Goal: Task Accomplishment & Management: Manage account settings

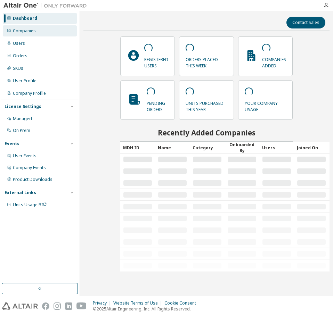
click at [33, 27] on div "Companies" at bounding box center [40, 30] width 74 height 11
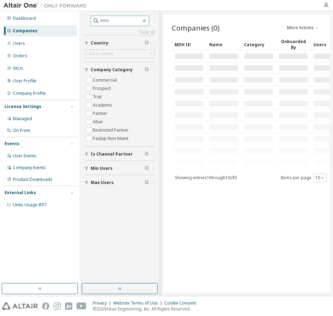
click at [102, 23] on input "text" at bounding box center [120, 20] width 42 height 7
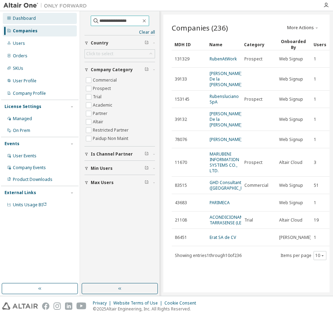
drag, startPoint x: 132, startPoint y: 20, endPoint x: 11, endPoint y: 19, distance: 120.8
click at [11, 19] on div "**********" at bounding box center [166, 153] width 333 height 285
paste input "******"
type input "**********"
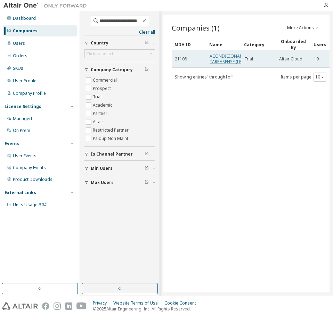
click at [219, 61] on link "ACONDICIONAMIENTO TARRASENSE (LEITAT)" at bounding box center [232, 58] width 47 height 11
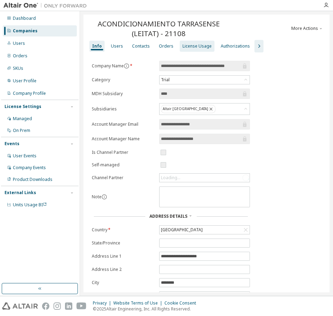
click at [183, 47] on div "License Usage" at bounding box center [196, 46] width 29 height 6
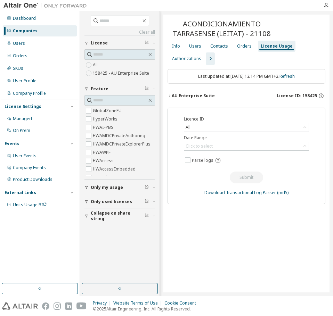
click at [188, 98] on div "AU Enterprise Suite" at bounding box center [193, 96] width 43 height 6
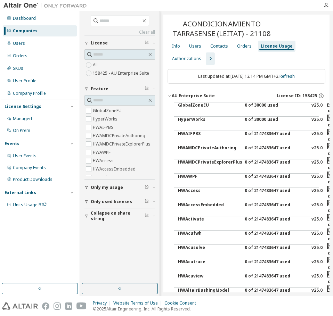
click at [188, 98] on div "AU Enterprise Suite" at bounding box center [193, 96] width 43 height 6
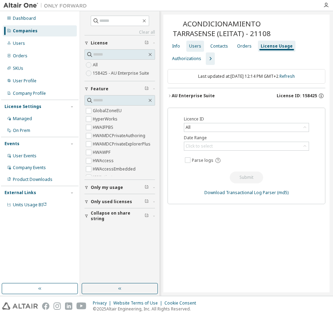
click at [194, 46] on div "Users" at bounding box center [195, 46] width 12 height 6
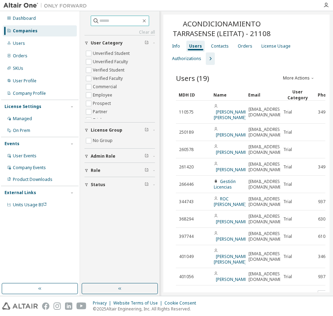
click at [112, 20] on input "text" at bounding box center [120, 20] width 42 height 7
paste input "**********"
type input "**********"
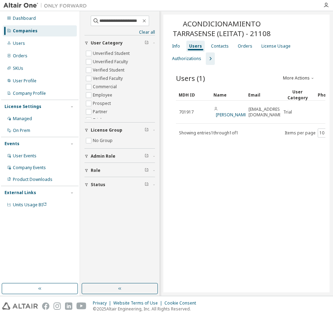
click at [185, 280] on div "ACONDICIONAMIENTO TARRASENSE (LEITAT) - 21108 Clear Load Save Save As Field Ope…" at bounding box center [246, 154] width 166 height 278
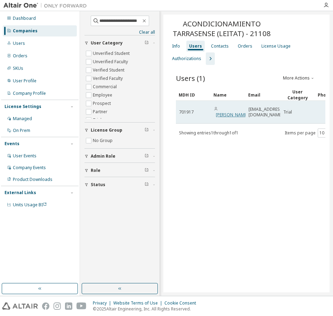
click at [221, 116] on link "Rubén Barrientos" at bounding box center [232, 115] width 32 height 6
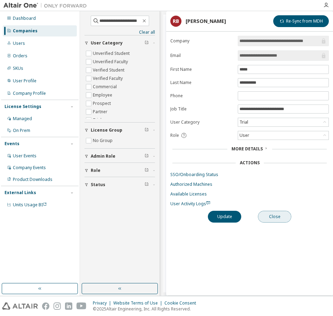
click at [270, 217] on button "Close" at bounding box center [274, 217] width 33 height 12
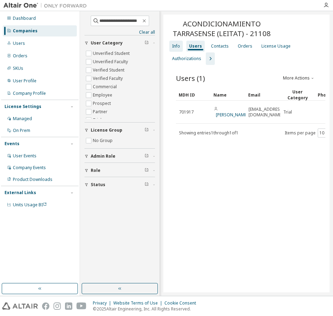
click at [177, 46] on div "Info" at bounding box center [176, 46] width 8 height 6
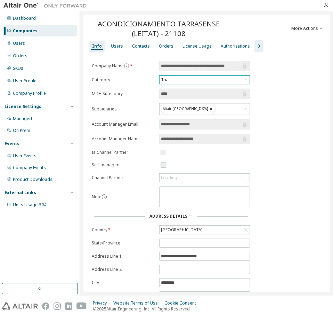
click at [173, 78] on div "Trial" at bounding box center [204, 80] width 90 height 8
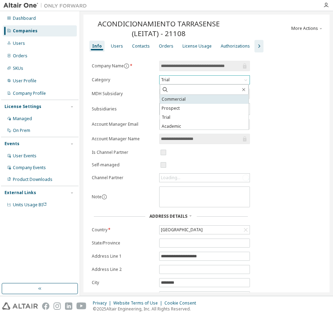
click at [177, 99] on li "Commercial" at bounding box center [204, 99] width 89 height 9
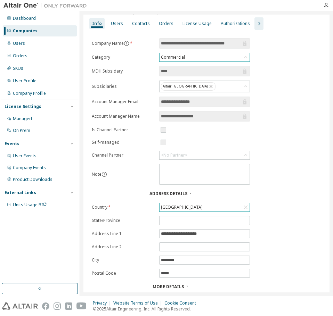
scroll to position [42, 0]
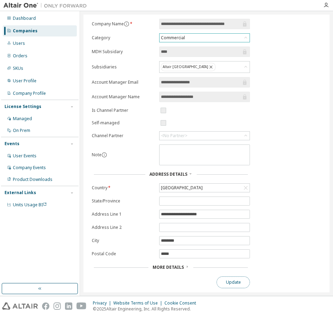
click at [233, 284] on button "Update" at bounding box center [232, 282] width 33 height 12
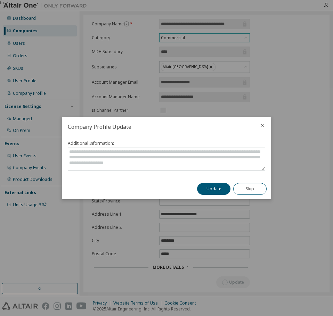
click at [215, 182] on div "Update Skip" at bounding box center [232, 189] width 78 height 20
click at [216, 187] on button "Update" at bounding box center [213, 189] width 33 height 12
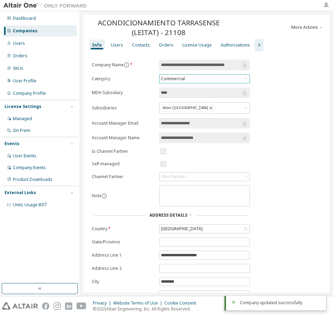
scroll to position [0, 0]
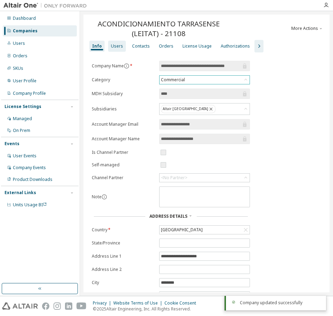
click at [117, 46] on div "Users" at bounding box center [117, 46] width 12 height 6
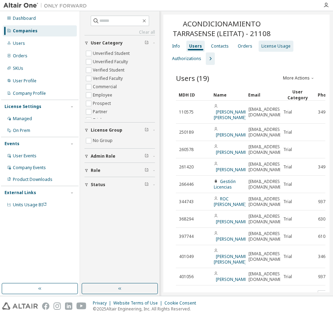
click at [269, 47] on div "License Usage" at bounding box center [275, 46] width 29 height 6
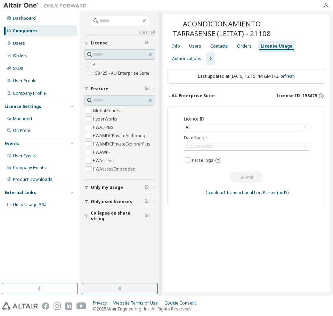
click at [212, 78] on div "Last updated at: Tue 2025-09-30 12:15 PM GMT+2 Refresh" at bounding box center [246, 76] width 158 height 15
click at [214, 93] on div "AU Enterprise Suite License ID: 158425" at bounding box center [248, 96] width 153 height 6
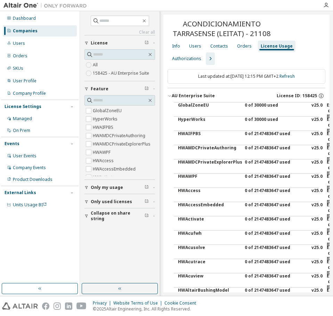
click at [214, 93] on div "AU Enterprise Suite License ID: 158425" at bounding box center [248, 96] width 153 height 6
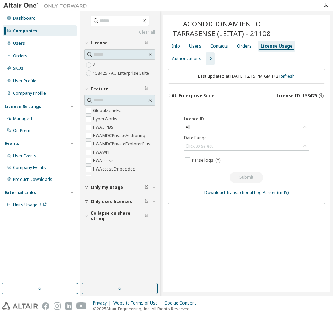
click at [268, 256] on div "ACONDICIONAMIENTO TARRASENSE (LEITAT) - 21108 Clear Load Save Save As Field Ope…" at bounding box center [246, 154] width 166 height 278
click at [197, 99] on button "AU Enterprise Suite License ID: 158425" at bounding box center [246, 95] width 158 height 15
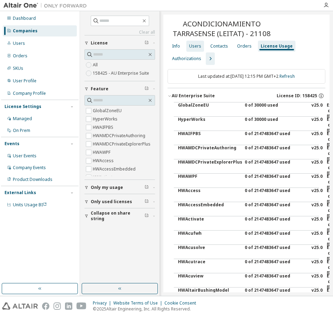
click at [198, 49] on div "Users" at bounding box center [195, 46] width 12 height 6
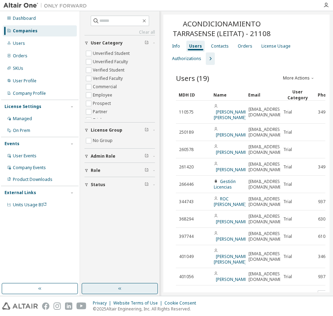
click at [119, 290] on icon "button" at bounding box center [120, 289] width 6 height 6
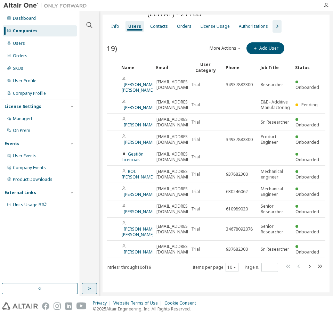
scroll to position [0, 32]
click at [310, 265] on icon "button" at bounding box center [309, 266] width 2 height 3
type input "*"
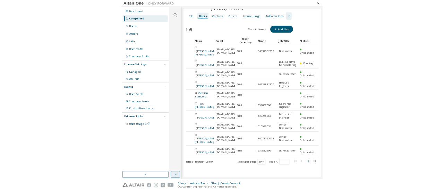
scroll to position [0, 0]
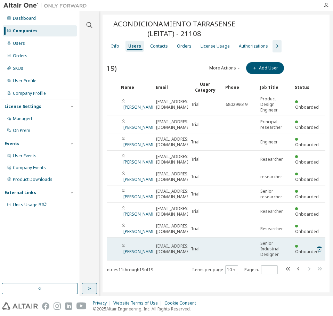
click at [163, 243] on span "rbarrientos@leitat.org" at bounding box center [173, 248] width 35 height 11
click at [133, 249] on link "Rubén Barrientos" at bounding box center [139, 252] width 32 height 6
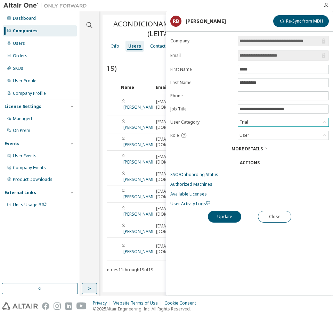
click at [257, 122] on div "Trial" at bounding box center [283, 122] width 90 height 8
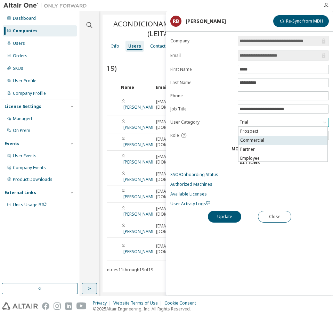
click at [260, 140] on li "Commercial" at bounding box center [282, 140] width 89 height 9
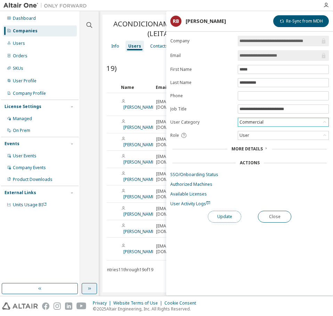
click at [223, 219] on button "Update" at bounding box center [224, 217] width 33 height 12
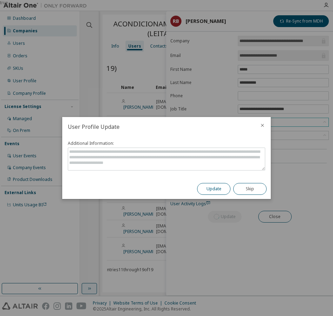
click at [216, 191] on button "Update" at bounding box center [213, 189] width 33 height 12
